Goal: Task Accomplishment & Management: Use online tool/utility

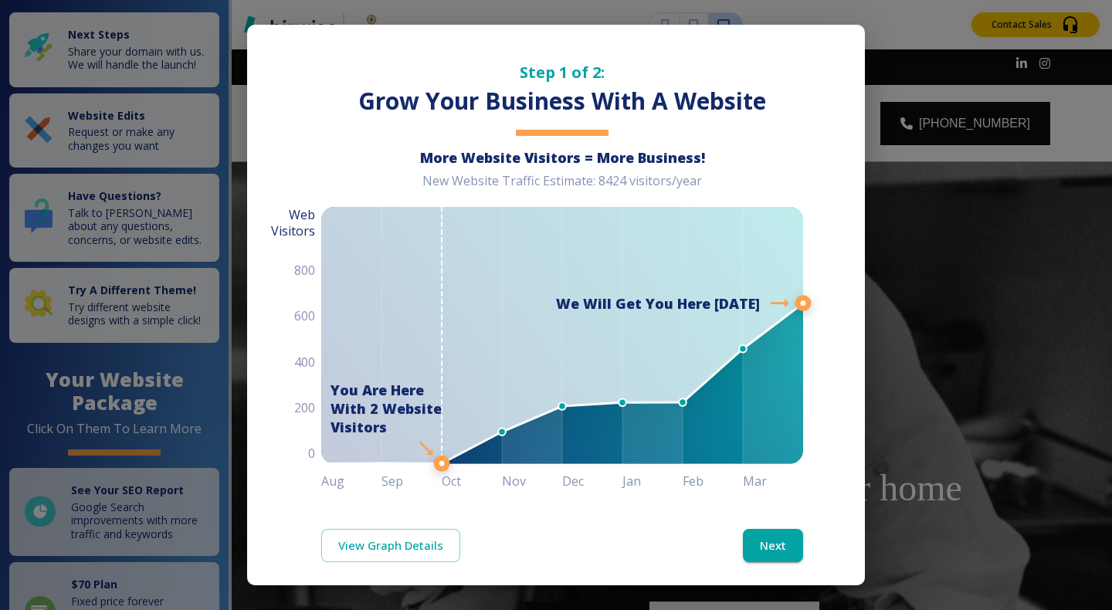
click at [999, 391] on div "Step 1 of 2: Grow Your Business With A Website More Website Visitors = More Bus…" at bounding box center [556, 305] width 1112 height 610
click at [765, 560] on div "View Graph Details Next" at bounding box center [556, 545] width 618 height 107
click at [767, 541] on button "Next" at bounding box center [773, 545] width 60 height 32
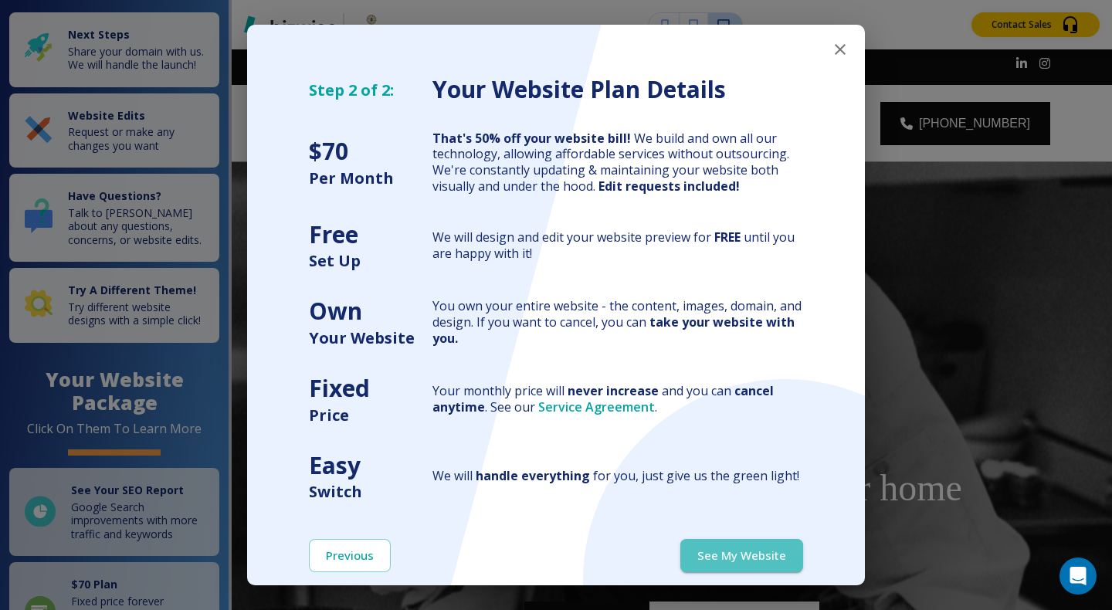
click at [767, 541] on button "See My Website" at bounding box center [741, 555] width 123 height 32
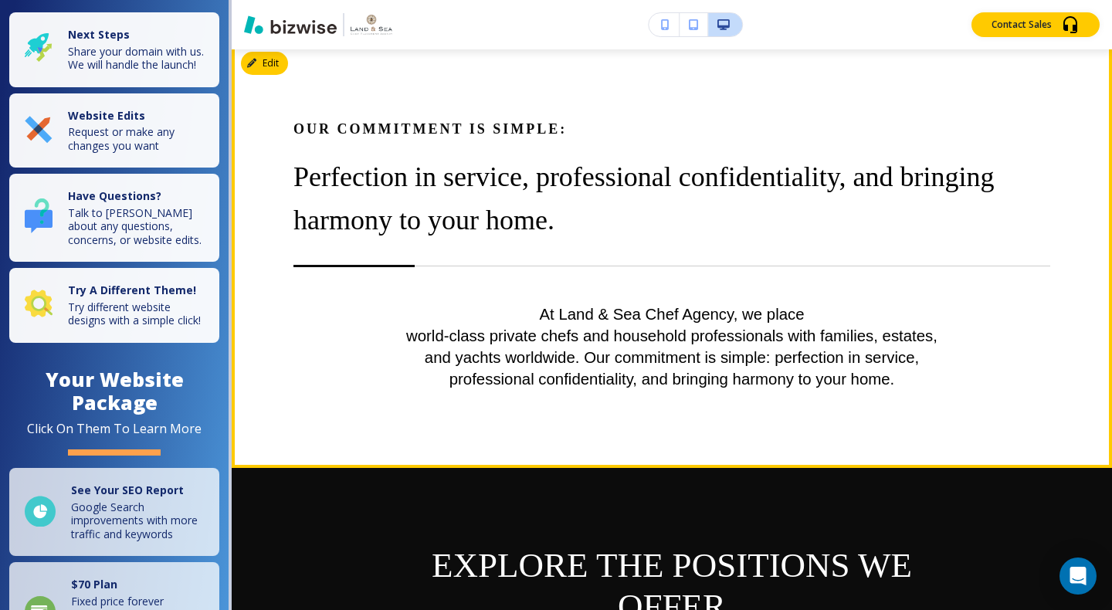
scroll to position [768, 0]
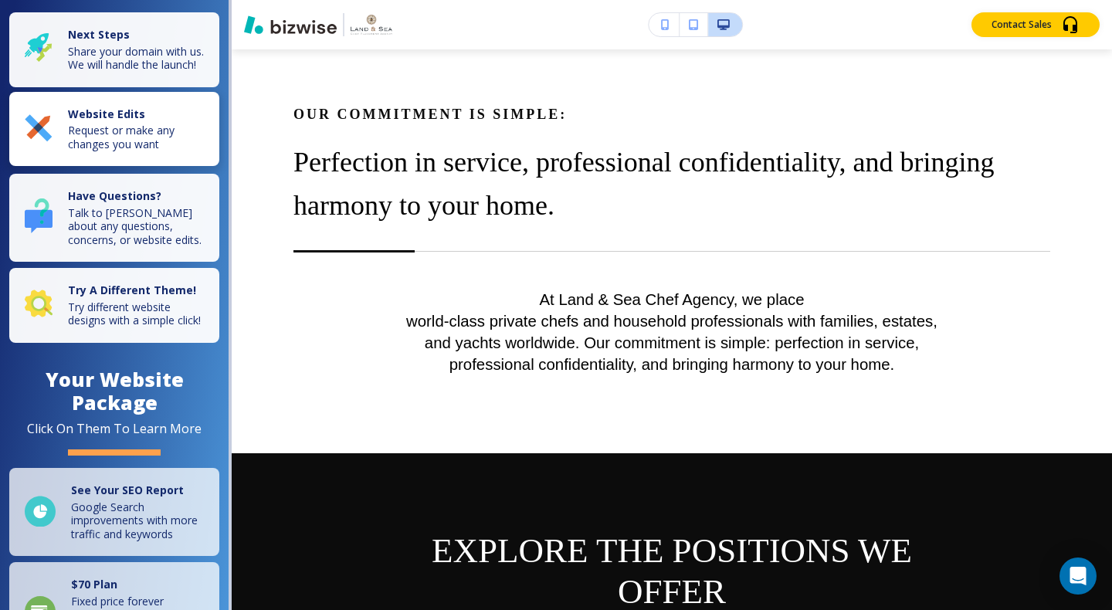
click at [113, 151] on p "Request or make any changes you want" at bounding box center [139, 137] width 142 height 27
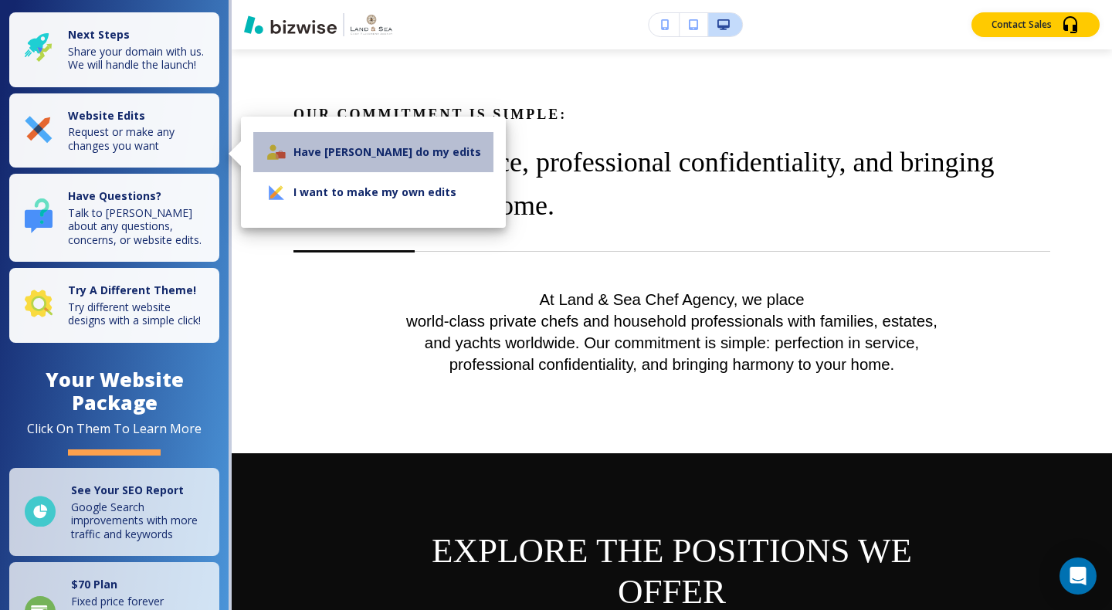
click at [382, 152] on li "Have [PERSON_NAME] do my edits" at bounding box center [373, 152] width 240 height 40
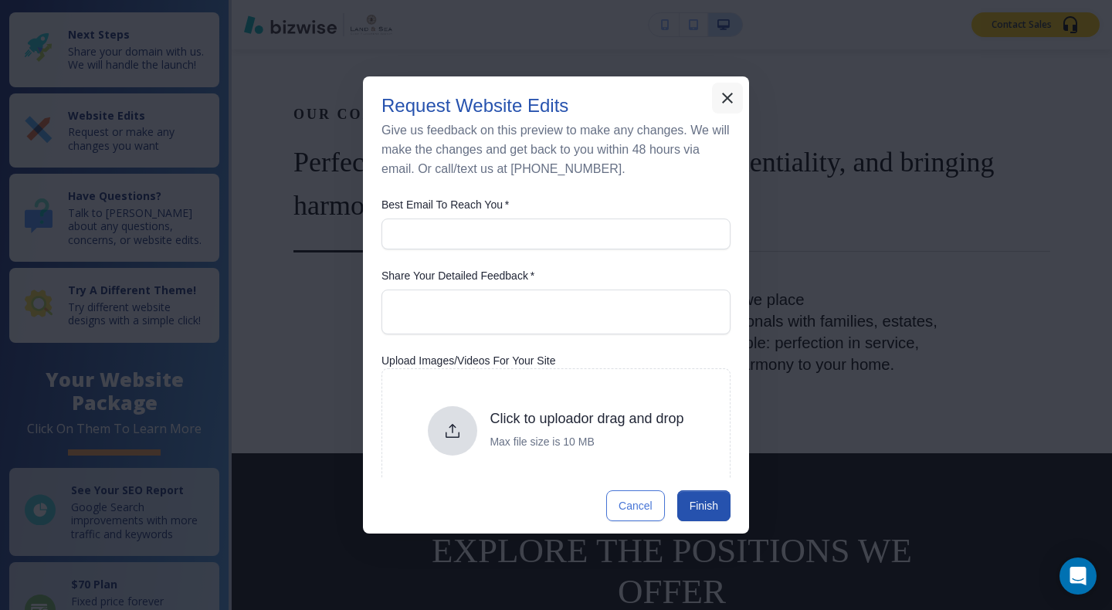
click at [730, 94] on icon "button" at bounding box center [727, 98] width 19 height 19
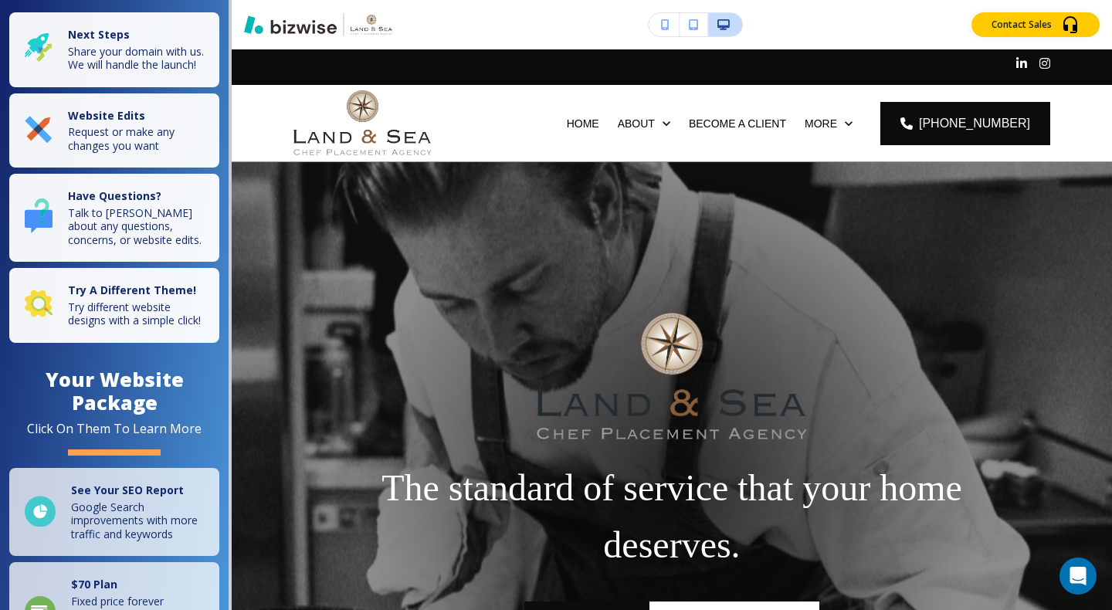
scroll to position [0, 0]
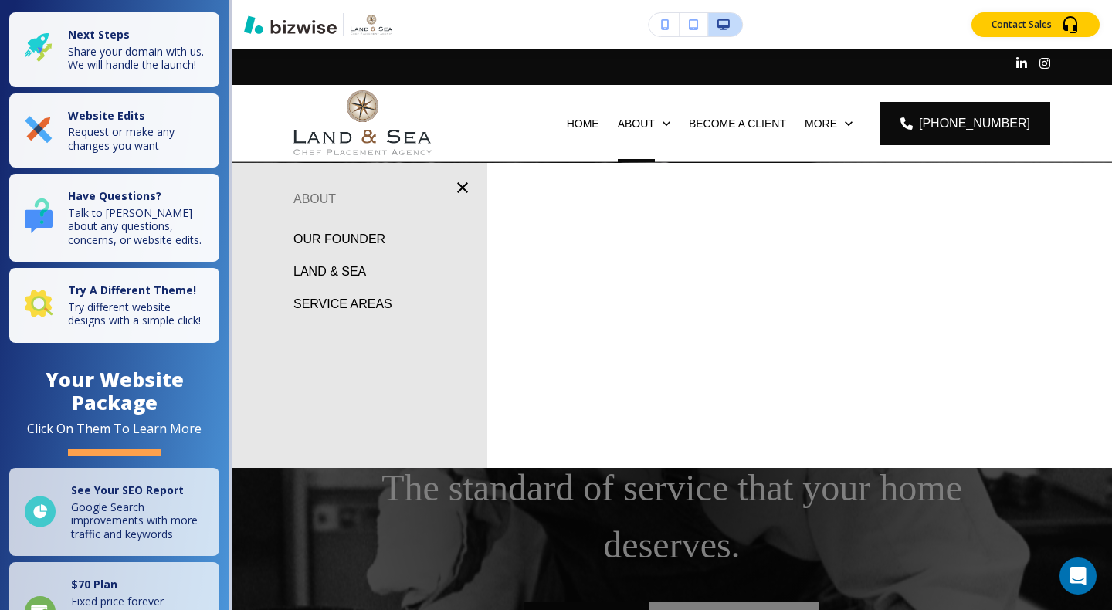
click at [358, 239] on p "OUR FOUNDER" at bounding box center [340, 239] width 92 height 23
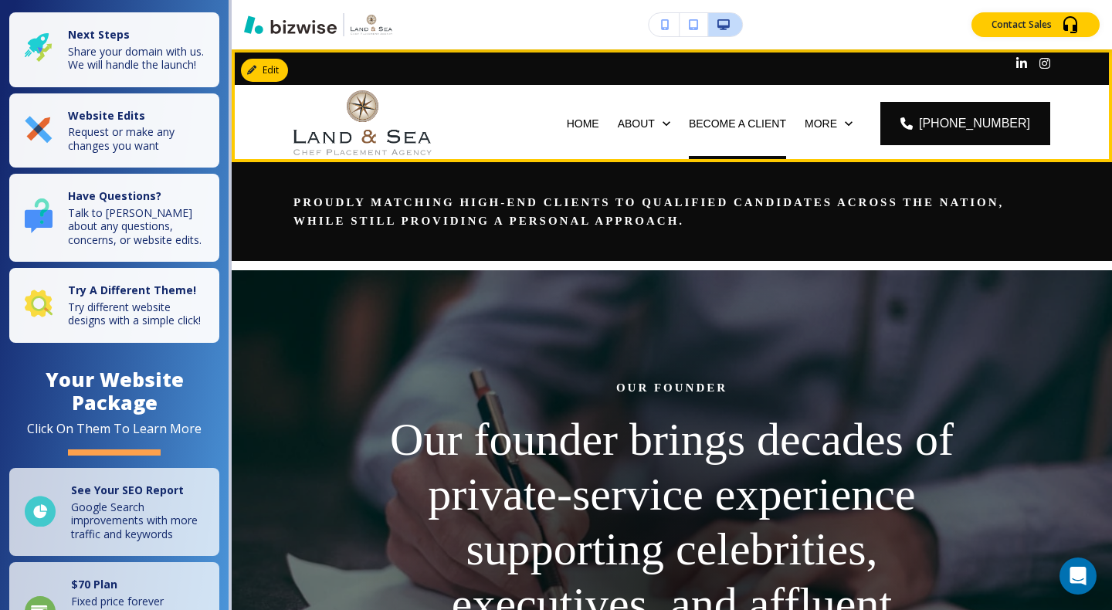
click at [689, 124] on p "BECOME A CLIENT" at bounding box center [737, 123] width 97 height 15
